Goal: Task Accomplishment & Management: Manage account settings

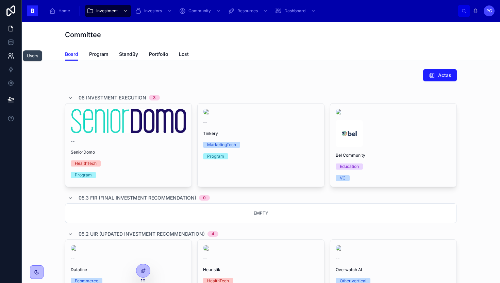
click at [12, 56] on icon at bounding box center [10, 55] width 7 height 7
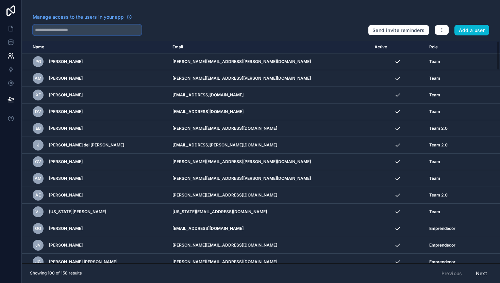
click at [84, 31] on input "text" at bounding box center [87, 29] width 109 height 11
type input "*****"
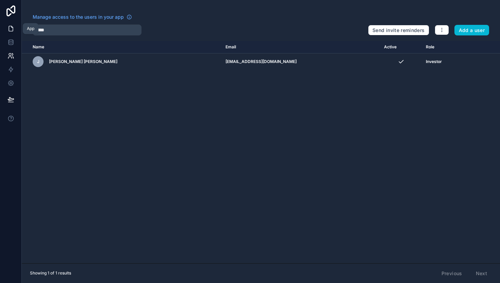
click at [11, 28] on icon at bounding box center [10, 28] width 7 height 7
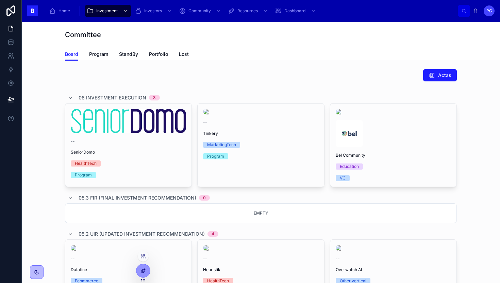
click at [143, 269] on icon at bounding box center [143, 269] width 3 height 3
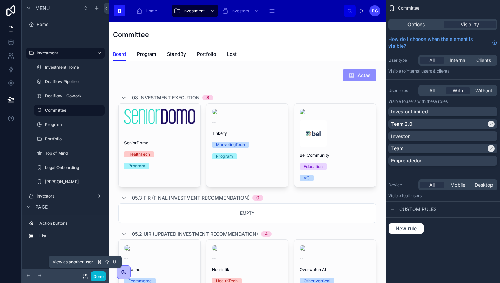
click at [85, 277] on icon at bounding box center [85, 275] width 5 height 5
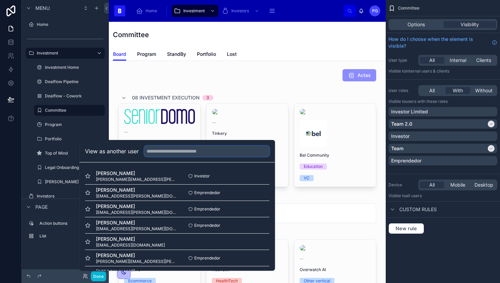
click at [168, 152] on input "text" at bounding box center [206, 151] width 125 height 11
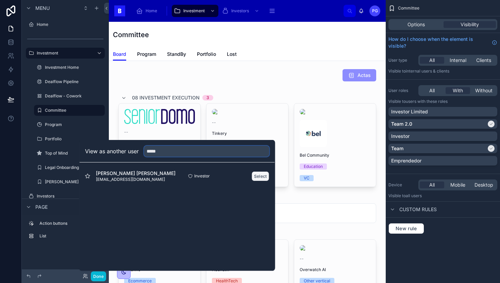
type input "*****"
click at [258, 175] on button "Select" at bounding box center [261, 176] width 18 height 10
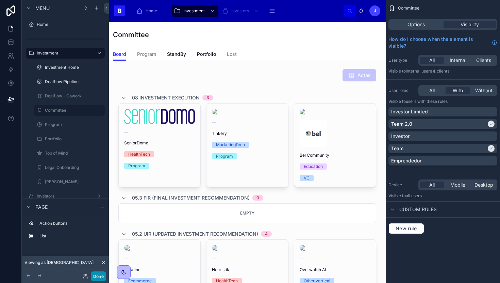
click at [96, 277] on button "Done" at bounding box center [98, 276] width 15 height 10
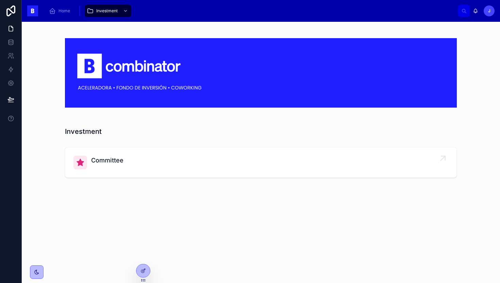
click at [145, 160] on div "Committee" at bounding box center [260, 162] width 375 height 14
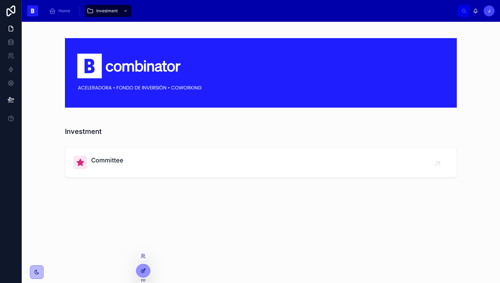
click at [142, 271] on icon at bounding box center [143, 269] width 3 height 3
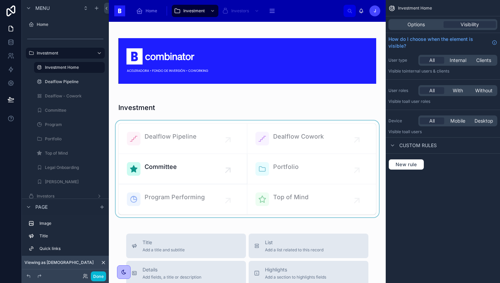
click at [170, 165] on div at bounding box center [247, 168] width 266 height 97
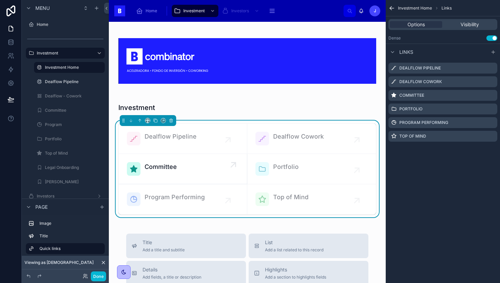
click at [182, 167] on div "Committee" at bounding box center [183, 169] width 112 height 14
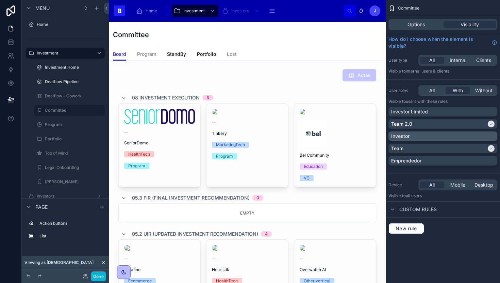
click at [404, 135] on p "Investor" at bounding box center [400, 136] width 18 height 7
click at [178, 53] on span "StandBy" at bounding box center [176, 54] width 19 height 7
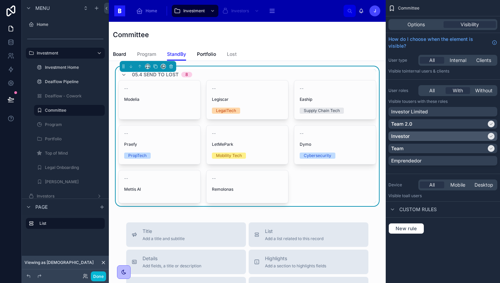
click at [392, 134] on p "Investor" at bounding box center [400, 136] width 18 height 7
click at [206, 54] on span "Portfolio" at bounding box center [206, 54] width 19 height 7
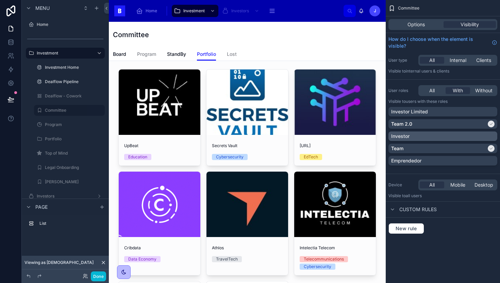
click at [400, 134] on p "Investor" at bounding box center [400, 136] width 18 height 7
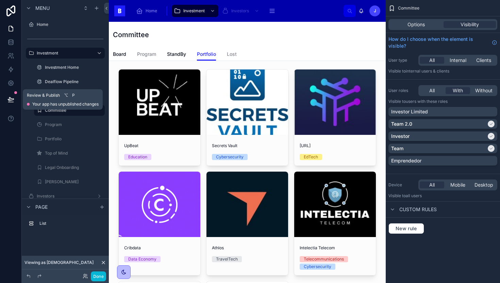
click at [8, 98] on icon at bounding box center [10, 99] width 7 height 7
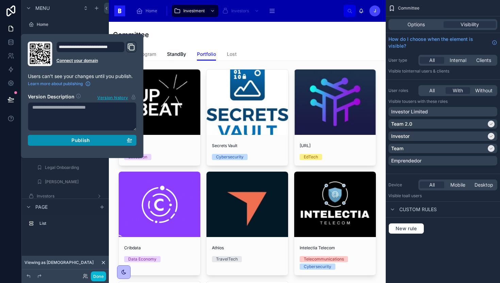
click at [78, 138] on span "Publish" at bounding box center [80, 140] width 18 height 6
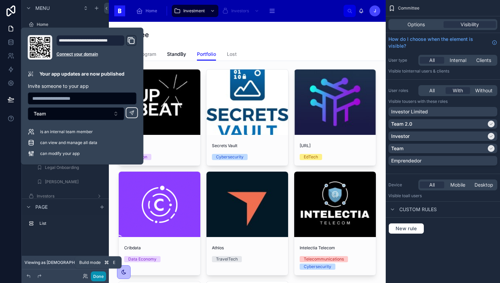
click at [99, 275] on button "Done" at bounding box center [98, 276] width 15 height 10
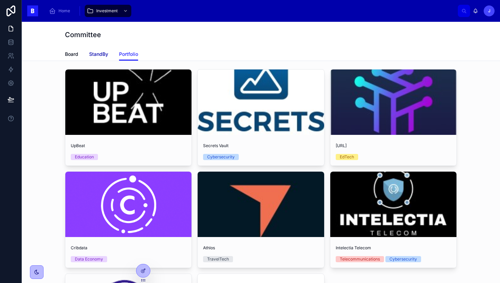
click at [96, 53] on span "StandBy" at bounding box center [98, 54] width 19 height 7
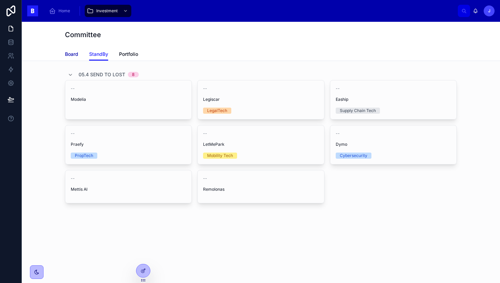
click at [75, 53] on span "Board" at bounding box center [71, 54] width 13 height 7
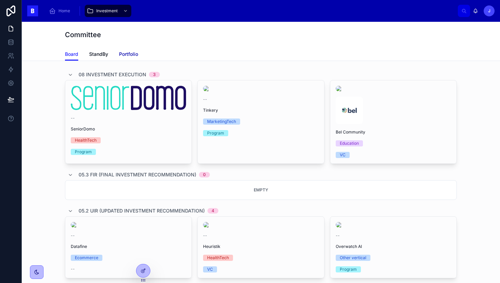
click at [125, 55] on span "Portfolio" at bounding box center [128, 54] width 19 height 7
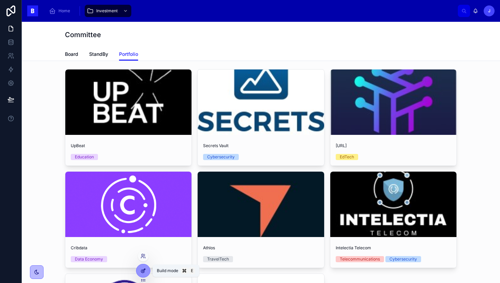
click at [145, 272] on icon at bounding box center [142, 270] width 5 height 5
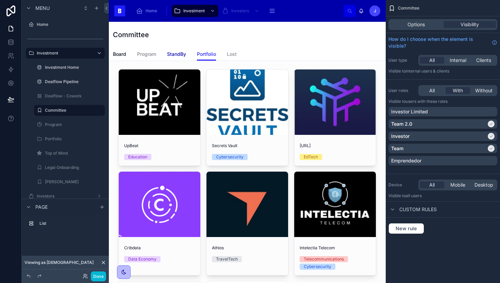
click at [171, 53] on span "StandBy" at bounding box center [176, 54] width 19 height 7
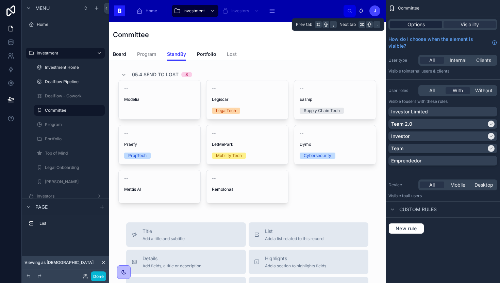
click at [421, 24] on span "Options" at bounding box center [415, 24] width 17 height 7
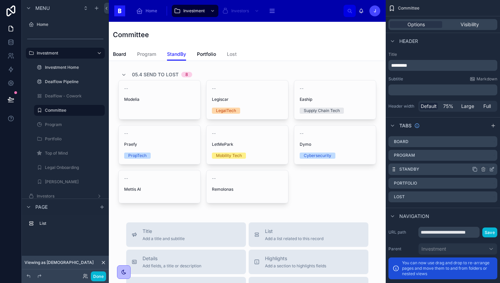
click at [492, 166] on icon "scrollable content" at bounding box center [491, 168] width 5 height 5
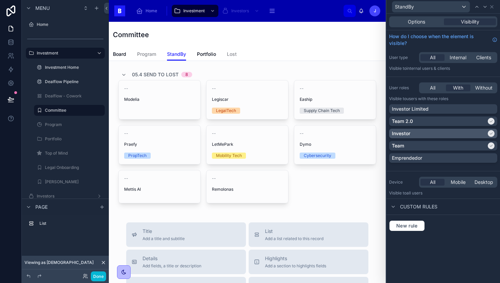
click at [430, 135] on div "Investor" at bounding box center [439, 133] width 95 height 7
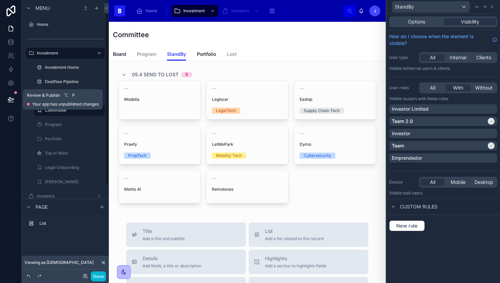
click at [12, 99] on icon at bounding box center [11, 98] width 6 height 3
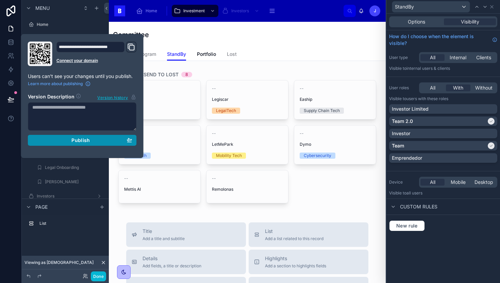
click at [63, 142] on div "Publish" at bounding box center [82, 140] width 100 height 6
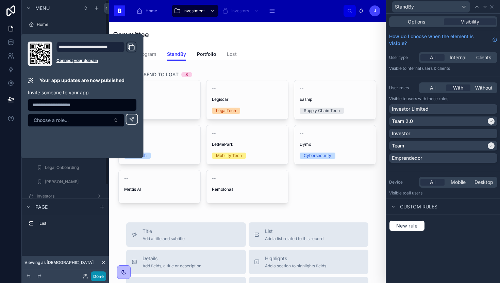
click at [102, 276] on button "Done" at bounding box center [98, 276] width 15 height 10
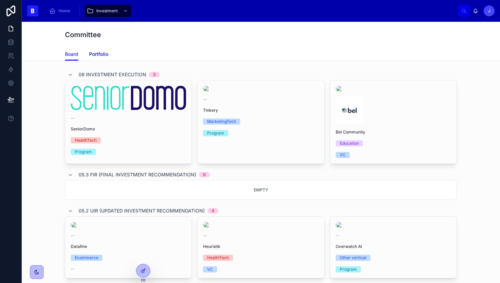
click at [94, 54] on span "Portfolio" at bounding box center [98, 54] width 19 height 7
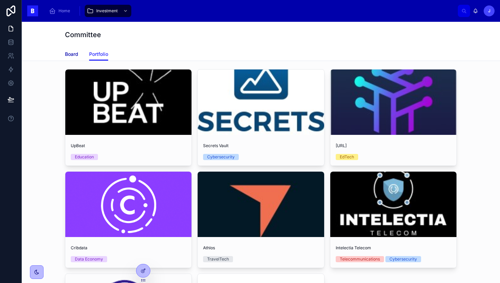
click at [71, 54] on span "Board" at bounding box center [71, 54] width 13 height 7
